Goal: Complete application form

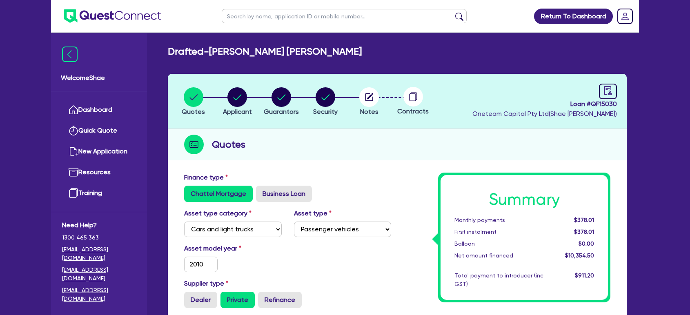
select select "CARS_AND_LIGHT_TRUCKS"
select select "PASSENGER_VEHICLES"
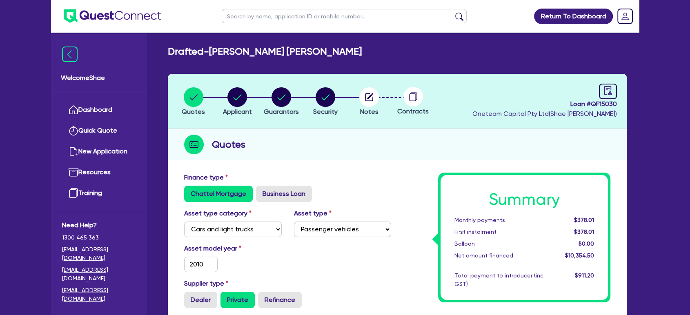
click at [283, 15] on input "text" at bounding box center [344, 16] width 245 height 14
type input "jayde"
click button "submit" at bounding box center [459, 17] width 13 height 11
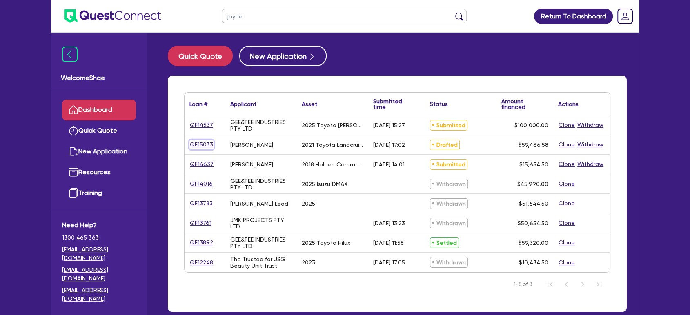
click at [201, 145] on link "QF15033" at bounding box center [201, 144] width 24 height 9
select select "CARS_AND_LIGHT_TRUCKS"
select select "PASSENGER_VEHICLES"
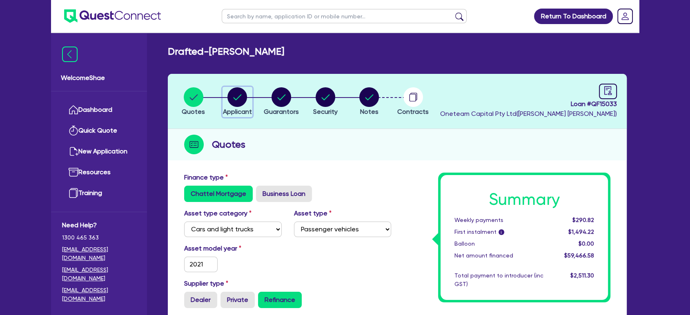
click at [244, 99] on circle "button" at bounding box center [237, 97] width 20 height 20
select select "SOLE_TRADER"
select select "HEALTH_BEAUTY"
select select "OTHER_HEALTH_BEAUTY"
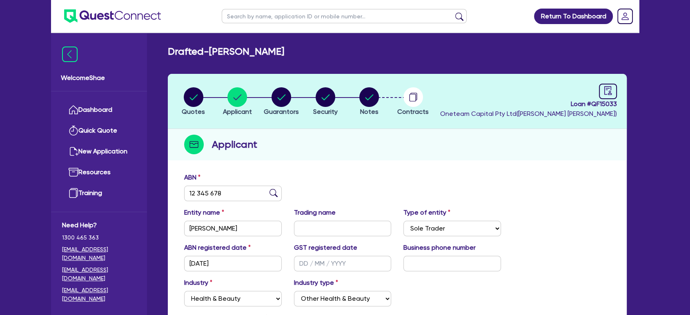
click at [28, 56] on div "Return To Dashboard Edit Profile Logout Welcome Shae Dashboard Quick Quote New …" at bounding box center [345, 216] width 690 height 433
click at [239, 17] on input "text" at bounding box center [344, 16] width 245 height 14
type input "[PERSON_NAME]"
click button "submit" at bounding box center [459, 17] width 13 height 11
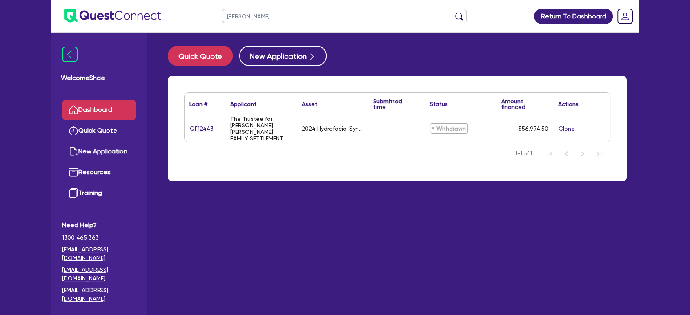
click at [239, 17] on input "[PERSON_NAME]" at bounding box center [344, 16] width 245 height 14
type input "[PERSON_NAME]"
click at [453, 12] on button "submit" at bounding box center [459, 17] width 13 height 11
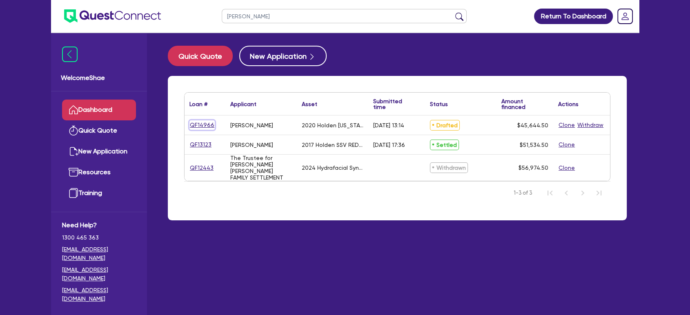
click at [203, 123] on link "QF14966" at bounding box center [201, 124] width 25 height 9
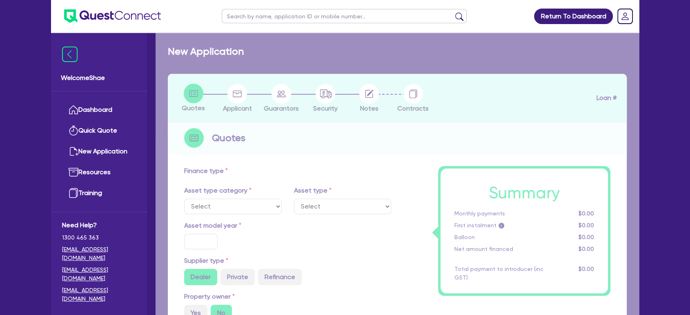
select select "CARS_AND_LIGHT_TRUCKS"
type input "2020"
radio input "true"
type input "46,000"
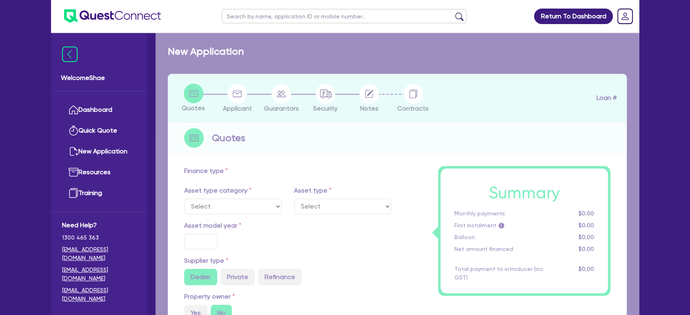
type input "44,000"
type input "4"
type input "1,825.78"
type input "7.89"
type input "900"
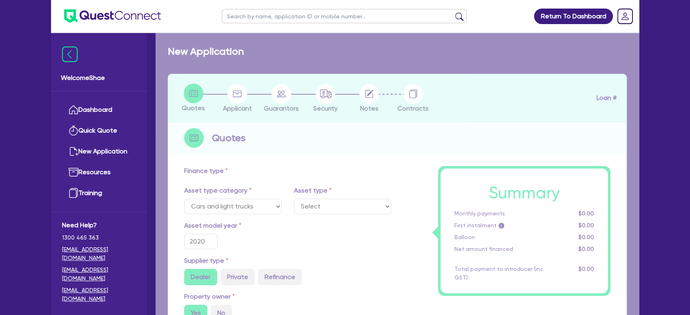
select select "PASSENGER_VEHICLES"
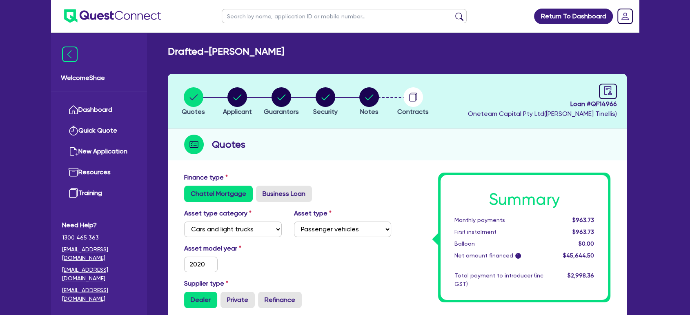
click at [264, 16] on input "text" at bounding box center [344, 16] width 245 height 14
type input "jayde"
click button "submit" at bounding box center [459, 17] width 13 height 11
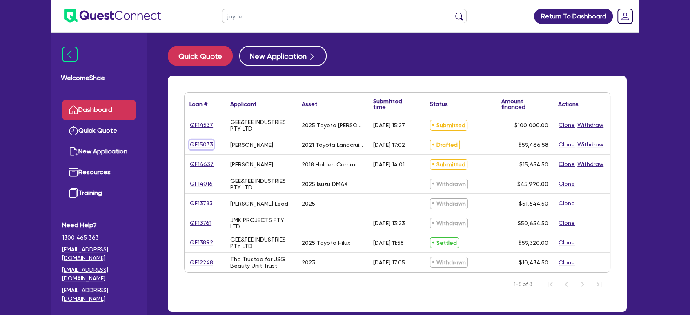
click at [199, 144] on link "QF15033" at bounding box center [201, 144] width 24 height 9
select select "CARS_AND_LIGHT_TRUCKS"
select select "PASSENGER_VEHICLES"
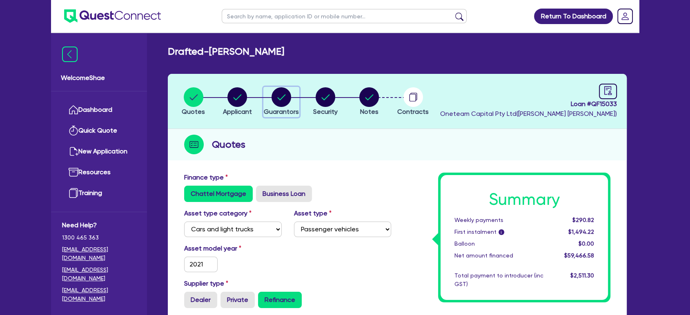
click at [283, 103] on circle "button" at bounding box center [282, 97] width 20 height 20
select select "MRS"
select select "QLD"
select select "DE_FACTO"
select select "MR"
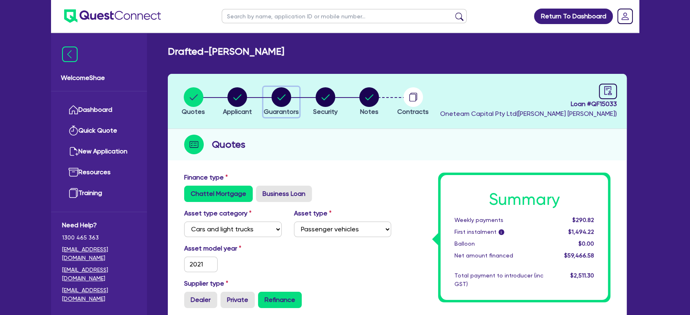
select select "QLD"
select select "DE_FACTO"
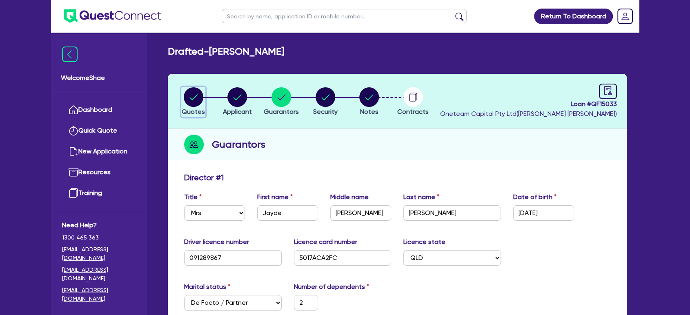
click at [189, 101] on circle "button" at bounding box center [194, 97] width 20 height 20
select select "CARS_AND_LIGHT_TRUCKS"
select select "PASSENGER_VEHICLES"
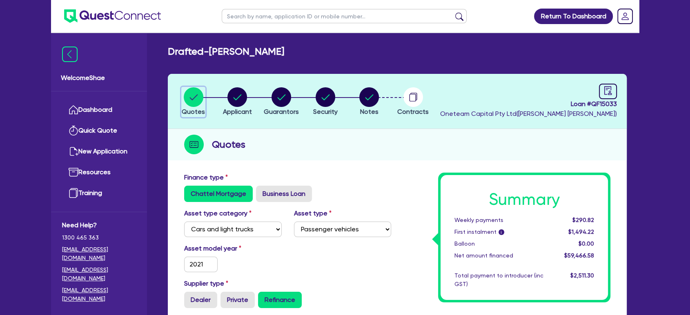
scroll to position [181, 0]
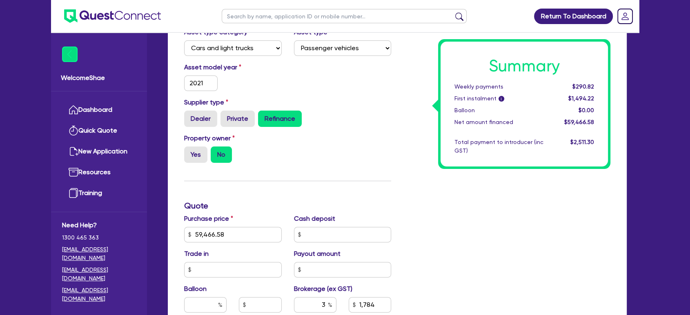
drag, startPoint x: 44, startPoint y: 76, endPoint x: 69, endPoint y: 55, distance: 33.4
click at [44, 76] on div "Return To Dashboard Edit Profile Logout Welcome Shae Dashboard Quick Quote New …" at bounding box center [345, 190] width 690 height 742
